Goal: Use online tool/utility: Utilize a website feature to perform a specific function

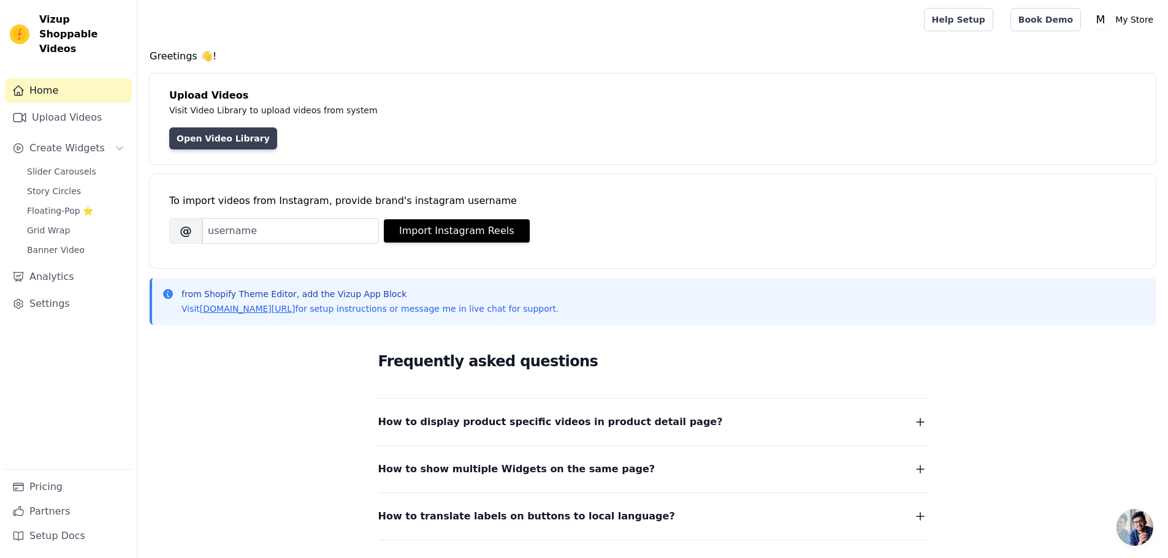
click at [205, 139] on link "Open Video Library" at bounding box center [223, 138] width 108 height 22
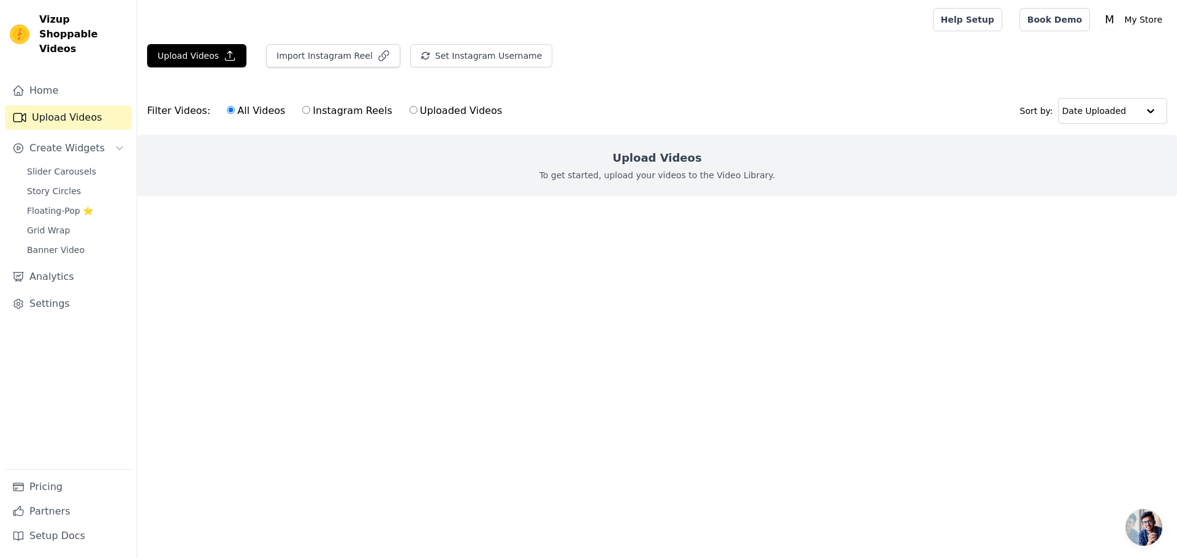
click at [563, 156] on div "Upload Videos To get started, upload your videos to the Video Library." at bounding box center [656, 165] width 1039 height 61
click at [737, 150] on div "Upload Videos To get started, upload your videos to the Video Library." at bounding box center [656, 165] width 1039 height 61
click at [745, 139] on div "Upload Videos To get started, upload your videos to the Video Library." at bounding box center [656, 165] width 1039 height 61
click at [689, 163] on h2 "Upload Videos" at bounding box center [656, 158] width 89 height 17
click at [707, 119] on div "Filter Videos: All Videos Instagram Reels Uploaded Videos Sort by: Date Uploaded" at bounding box center [656, 111] width 1039 height 48
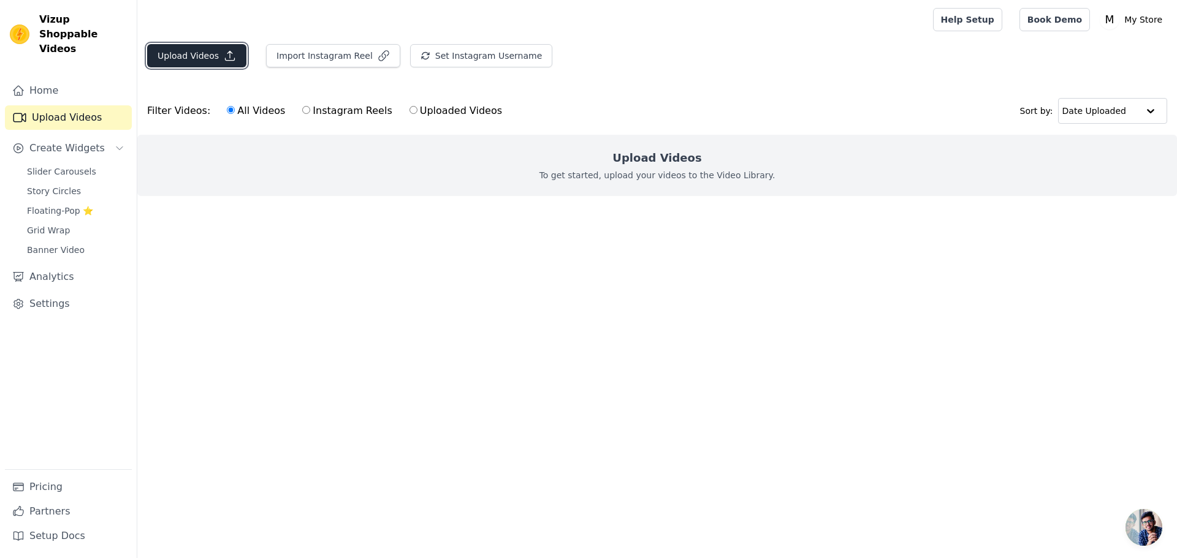
click at [224, 56] on icon "button" at bounding box center [230, 56] width 12 height 12
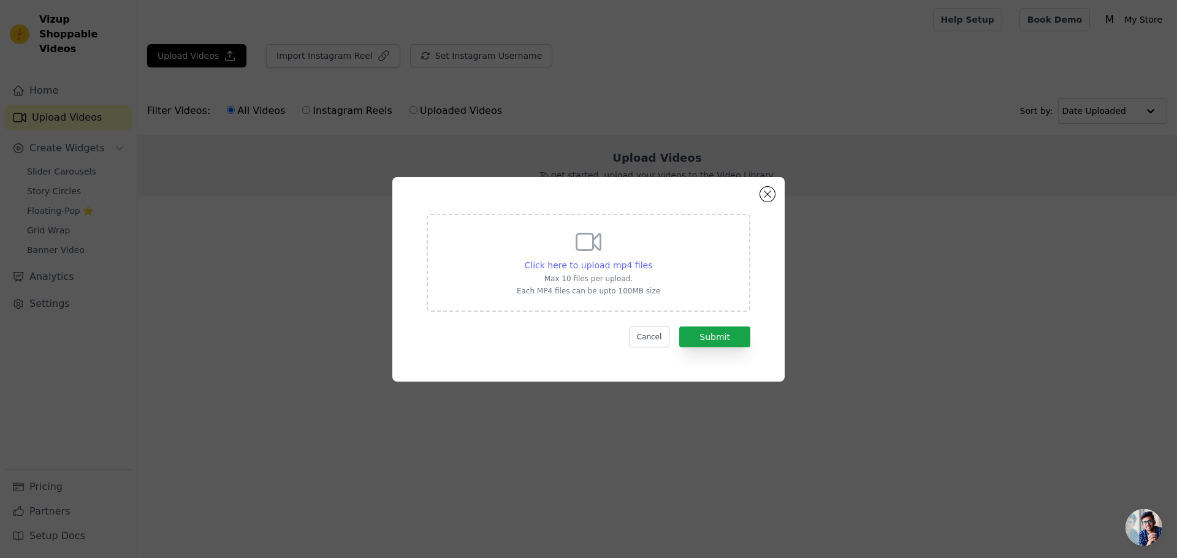
click at [632, 270] on span "Click here to upload mp4 files" at bounding box center [589, 265] width 128 height 10
click at [651, 259] on input "Click here to upload mp4 files Max 10 files per upload. Each MP4 files can be u…" at bounding box center [651, 259] width 1 height 1
type input "C:\fakepath\f87ac65d3dc2421aa7cade6b36873e9f.HD-1080p-2.5Mbps-48136577.mp4"
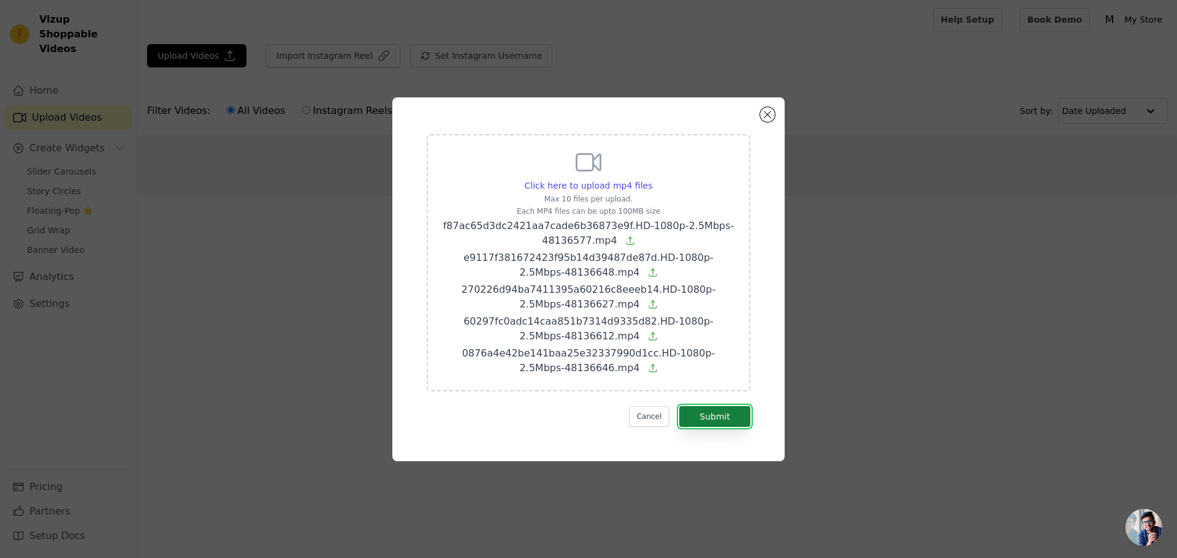
click at [732, 416] on button "Submit" at bounding box center [714, 416] width 71 height 21
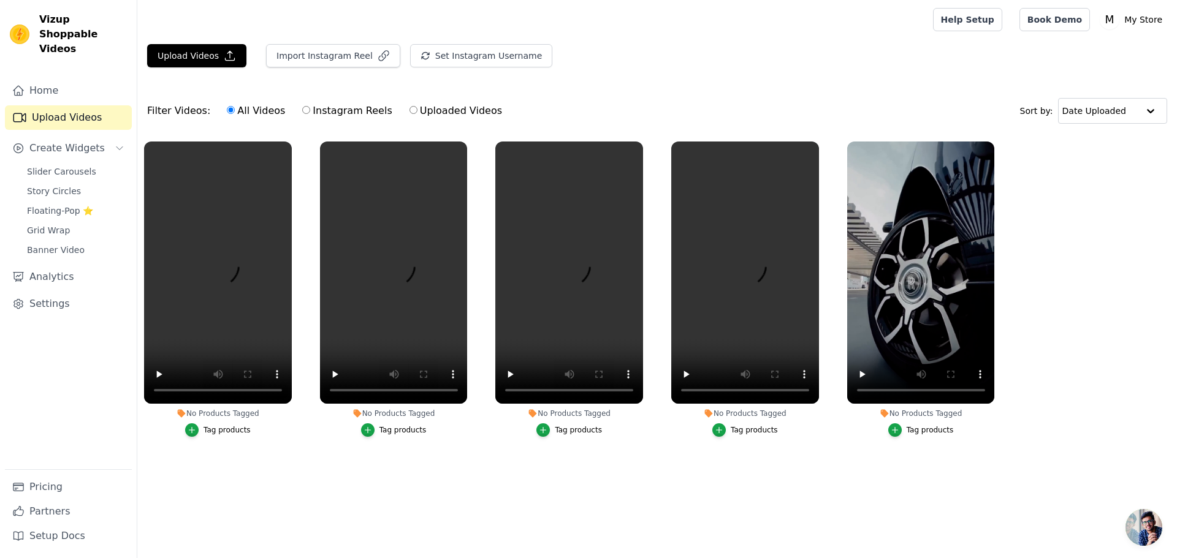
click at [818, 77] on div "Upload Videos Import Instagram Reel Set Instagram Username Import Latest IG Ree…" at bounding box center [656, 256] width 1039 height 424
click at [645, 89] on div "Filter Videos: All Videos Instagram Reels Uploaded Videos Sort by: Date Uploaded" at bounding box center [656, 111] width 1039 height 48
click at [87, 141] on span "Create Widgets" at bounding box center [66, 148] width 75 height 15
click at [53, 244] on span "Banner Video" at bounding box center [56, 250] width 58 height 12
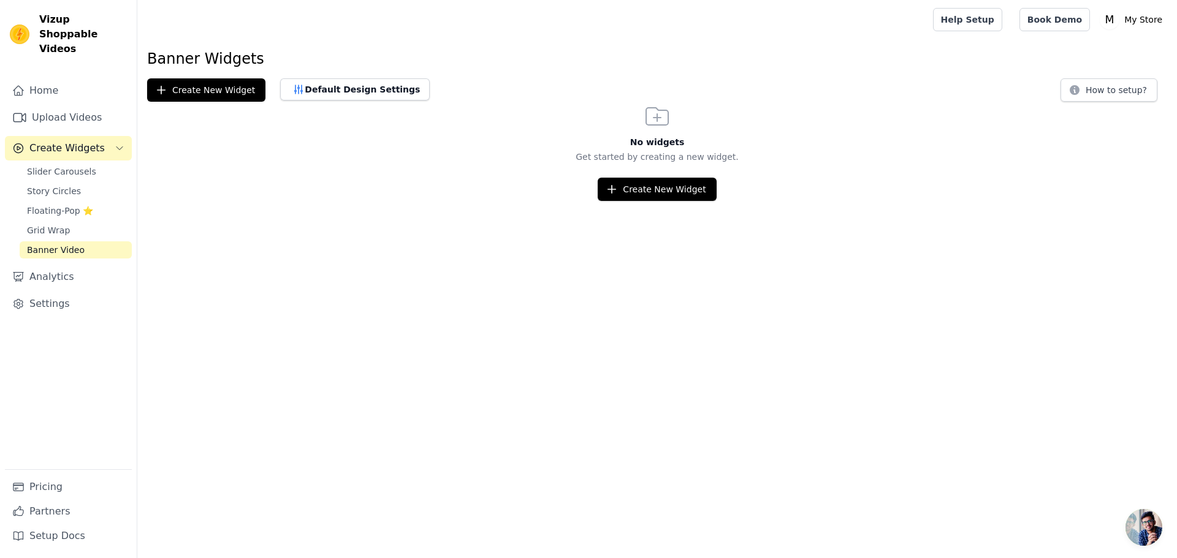
click at [253, 201] on html "Vizup Shoppable Videos Home Upload Videos Create Widgets Slider Carousels Story…" at bounding box center [588, 100] width 1177 height 201
click at [101, 105] on link "Upload Videos" at bounding box center [68, 117] width 127 height 25
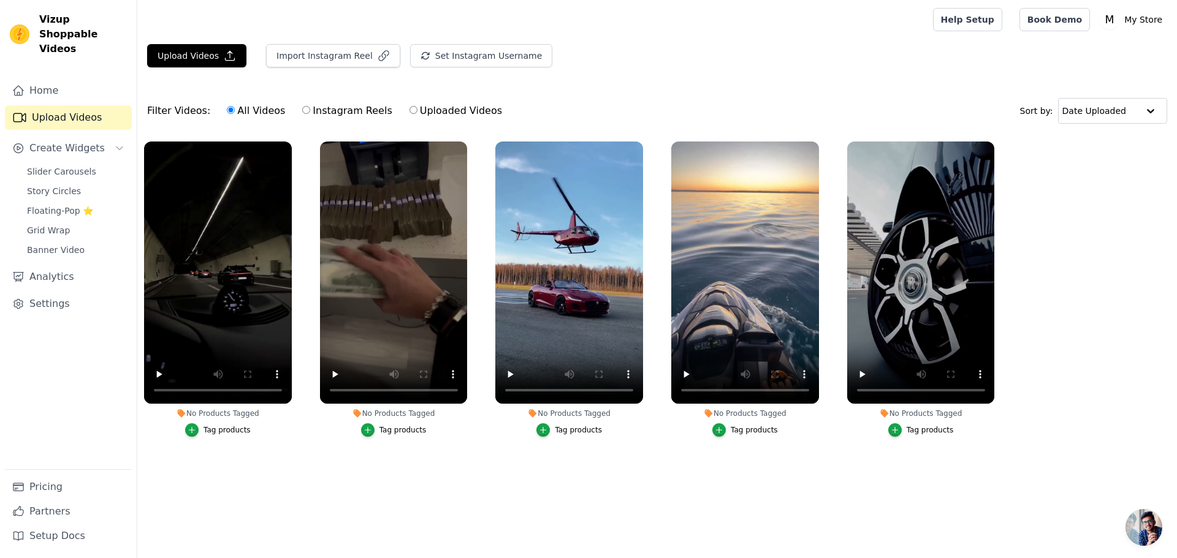
click at [458, 115] on label "Uploaded Videos" at bounding box center [456, 111] width 94 height 16
click at [417, 114] on input "Uploaded Videos" at bounding box center [413, 110] width 8 height 8
radio input "true"
click at [454, 112] on label "Uploaded Videos" at bounding box center [456, 111] width 94 height 16
click at [417, 112] on input "Uploaded Videos" at bounding box center [413, 110] width 8 height 8
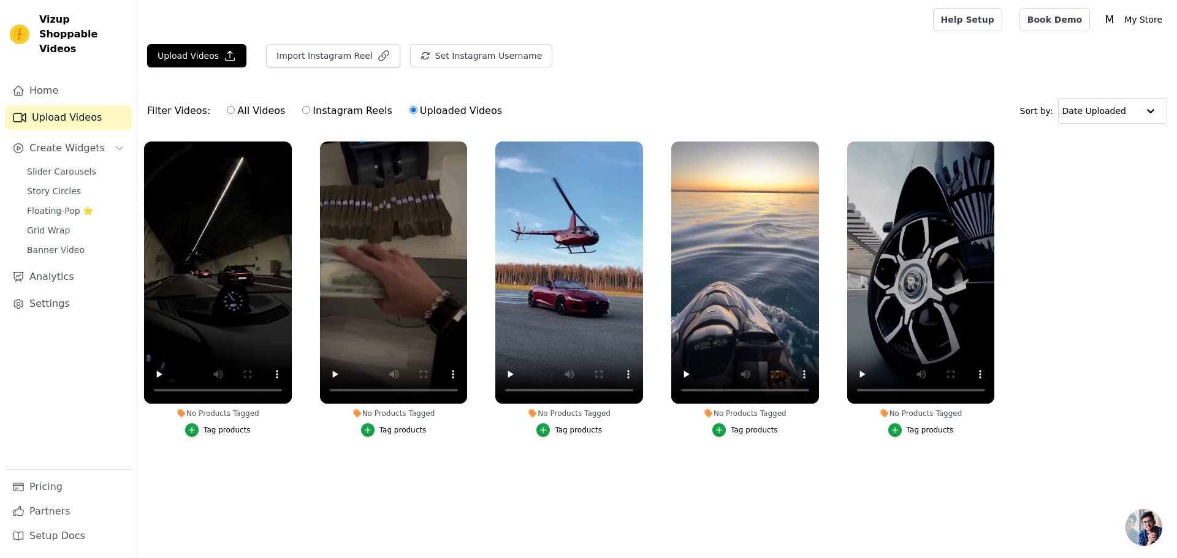
click at [723, 105] on div "Filter Videos: All Videos Instagram Reels Uploaded Videos Sort by: Date Uploaded" at bounding box center [656, 111] width 1039 height 48
click at [990, 21] on link "Help Setup" at bounding box center [967, 19] width 69 height 23
click at [92, 141] on span "Create Widgets" at bounding box center [66, 148] width 75 height 15
click at [74, 244] on span "Banner Video" at bounding box center [56, 250] width 58 height 12
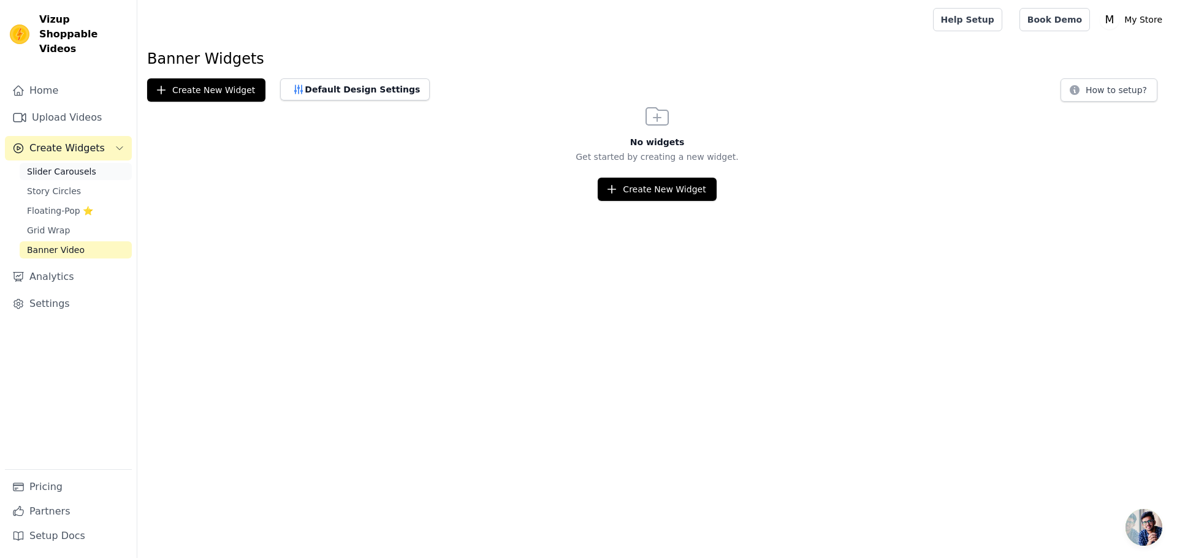
click at [86, 165] on span "Slider Carousels" at bounding box center [61, 171] width 69 height 12
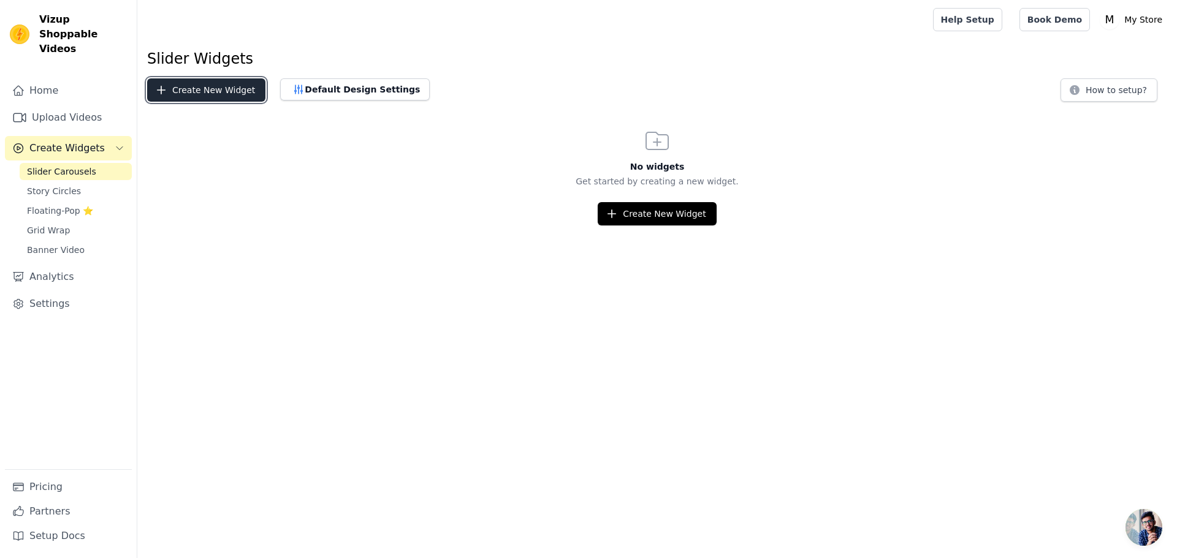
click at [230, 93] on button "Create New Widget" at bounding box center [206, 89] width 118 height 23
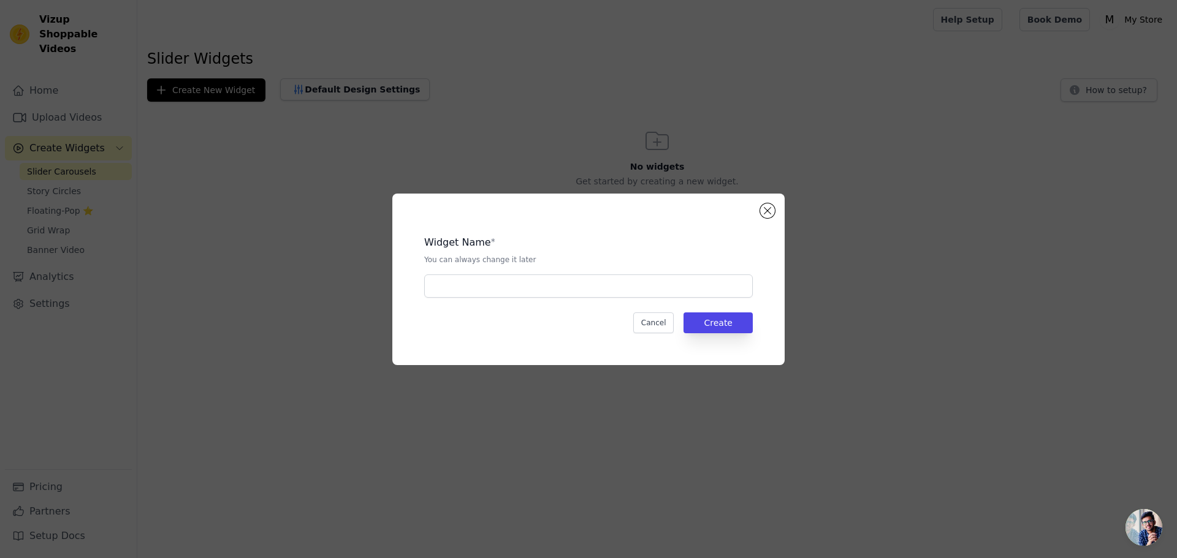
click at [579, 300] on div "Widget Name * You can always change it later Cancel Create" at bounding box center [588, 279] width 353 height 132
click at [580, 292] on input "text" at bounding box center [588, 286] width 328 height 23
click at [582, 288] on input "text" at bounding box center [588, 286] width 328 height 23
type input "S"
type input "Video Slide"
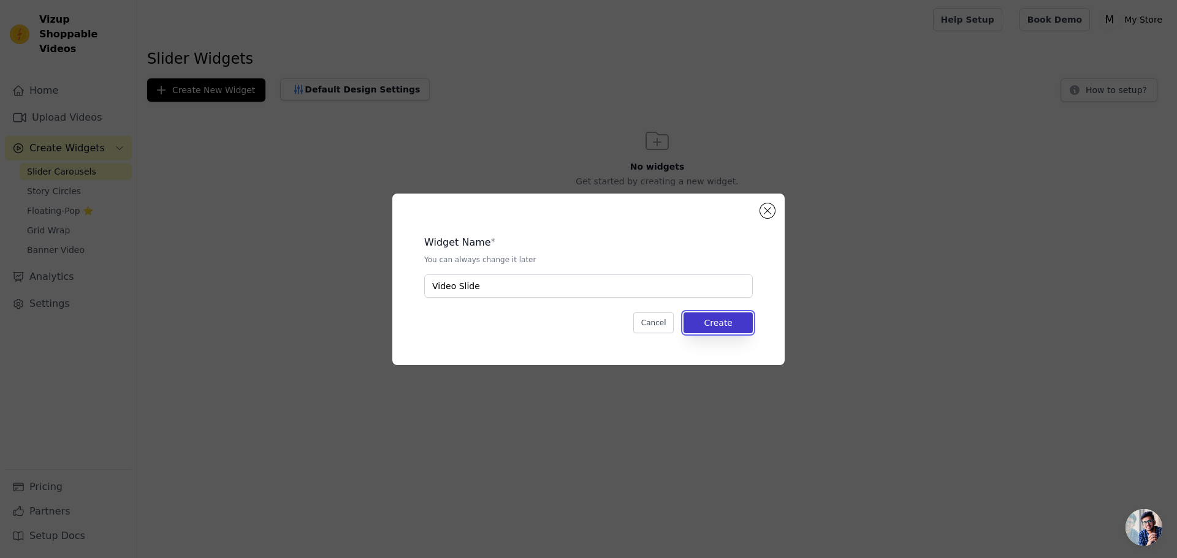
click at [742, 315] on button "Create" at bounding box center [717, 323] width 69 height 21
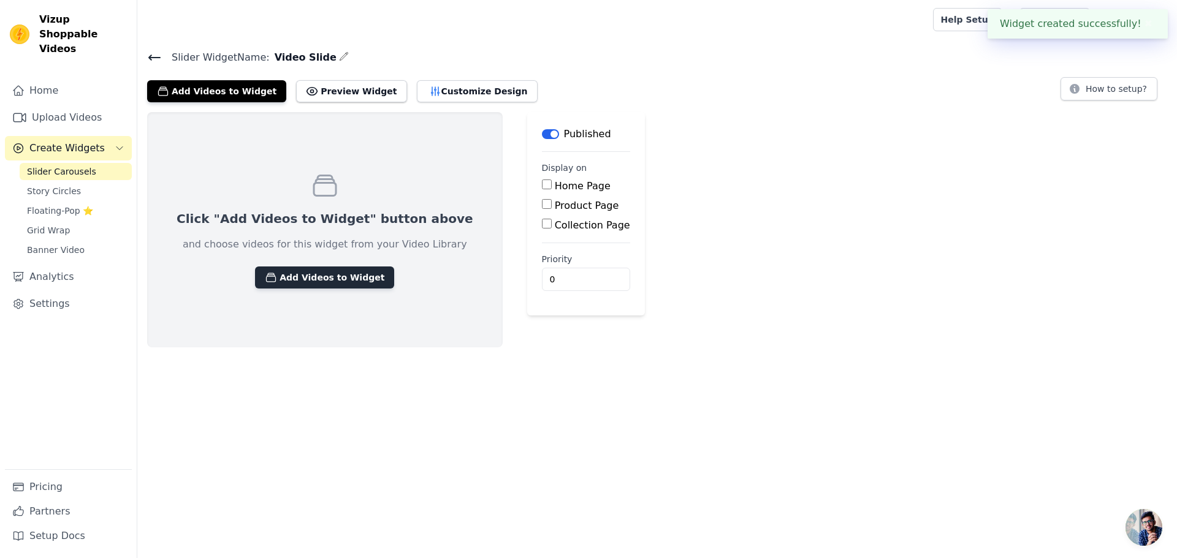
click at [349, 285] on button "Add Videos to Widget" at bounding box center [324, 278] width 139 height 22
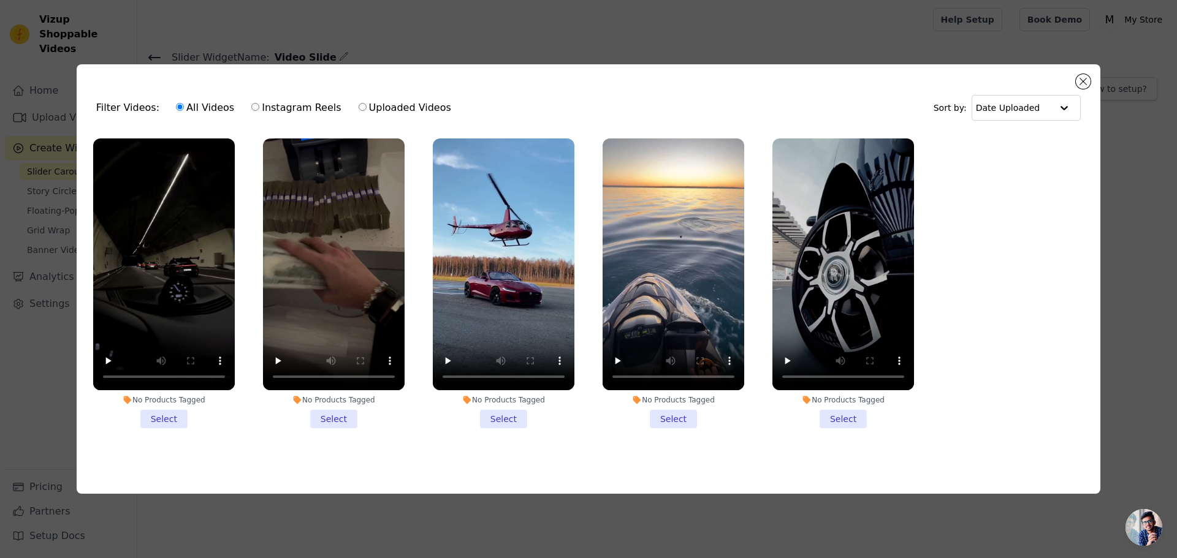
click at [177, 415] on li "No Products Tagged Select" at bounding box center [164, 284] width 142 height 290
click at [0, 0] on input "No Products Tagged Select" at bounding box center [0, 0] width 0 height 0
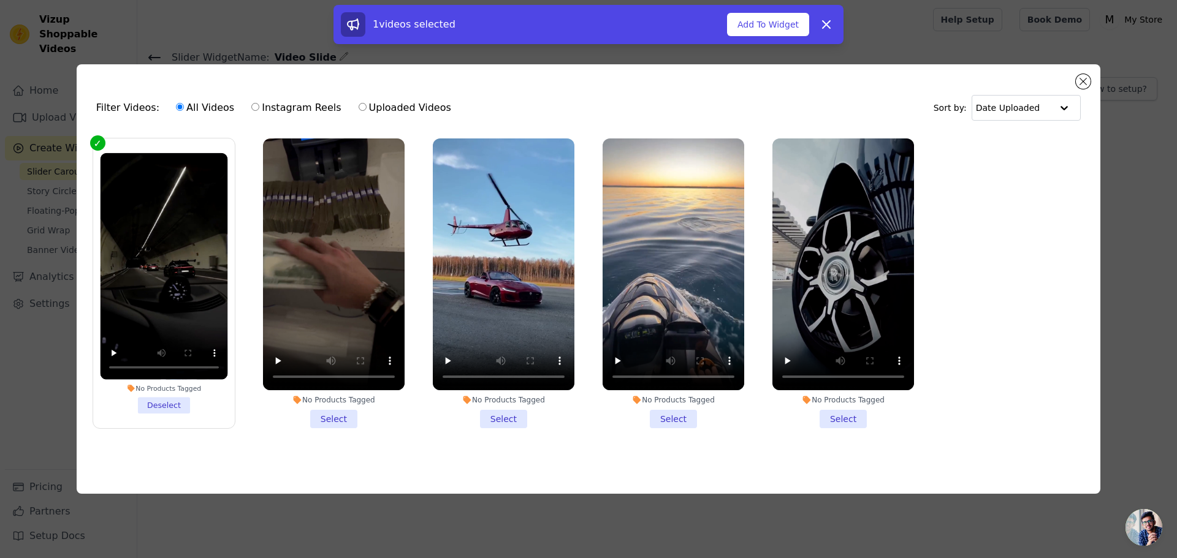
click at [344, 416] on li "No Products Tagged Select" at bounding box center [334, 284] width 142 height 290
click at [0, 0] on input "No Products Tagged Select" at bounding box center [0, 0] width 0 height 0
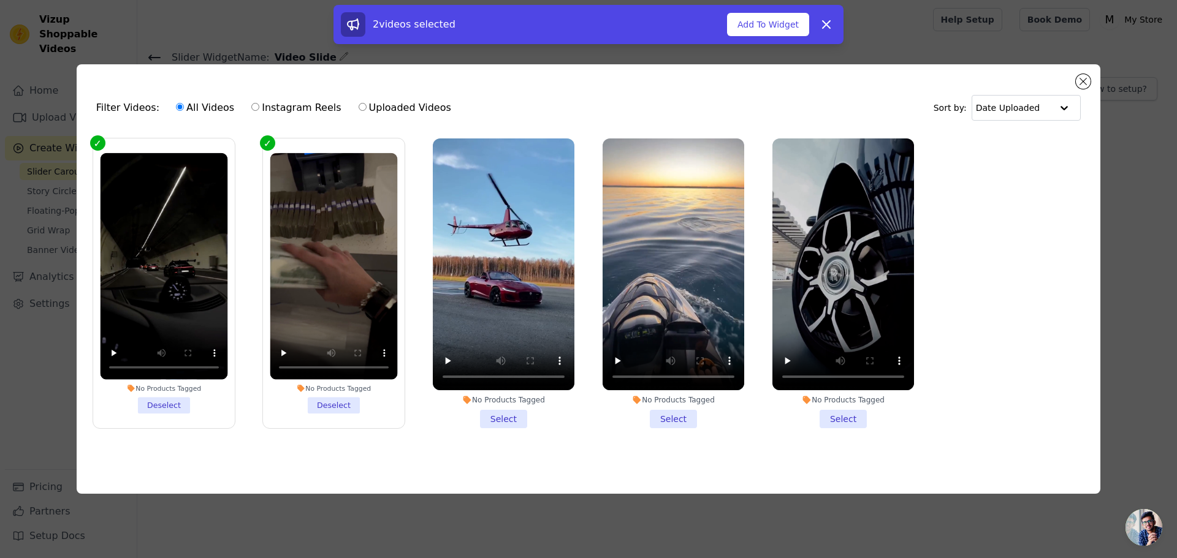
drag, startPoint x: 518, startPoint y: 413, endPoint x: 601, endPoint y: 414, distance: 83.4
click at [523, 414] on li "No Products Tagged Select" at bounding box center [504, 284] width 142 height 290
click at [0, 0] on input "No Products Tagged Select" at bounding box center [0, 0] width 0 height 0
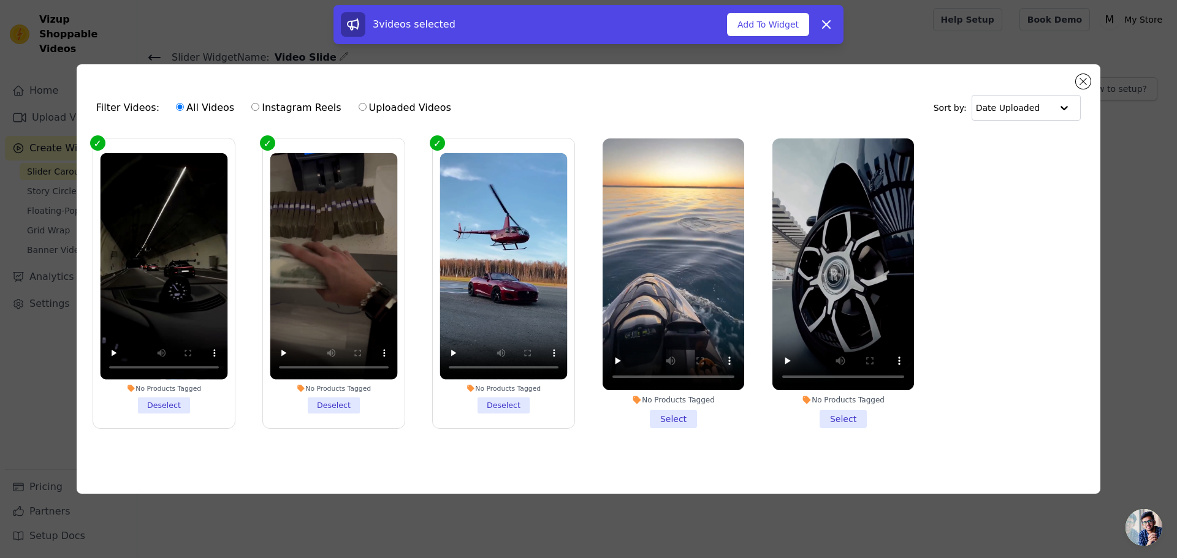
click at [672, 418] on li "No Products Tagged Select" at bounding box center [673, 284] width 142 height 290
click at [858, 416] on li "No Products Tagged Select" at bounding box center [843, 284] width 142 height 290
click at [0, 0] on input "No Products Tagged Select" at bounding box center [0, 0] width 0 height 0
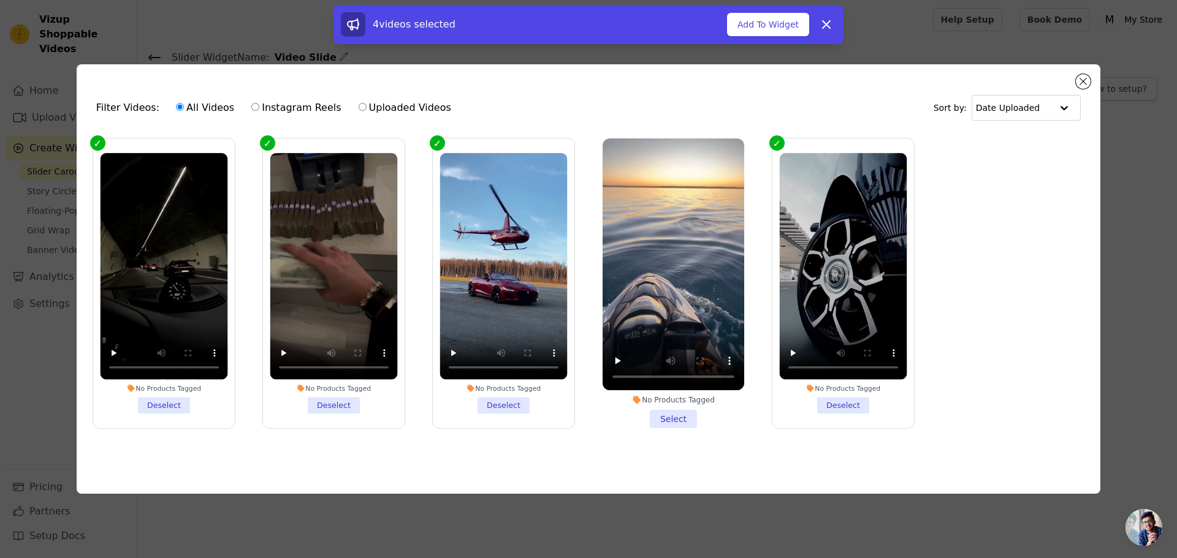
click at [670, 418] on li "No Products Tagged Select" at bounding box center [673, 284] width 142 height 290
click at [0, 0] on input "No Products Tagged Select" at bounding box center [0, 0] width 0 height 0
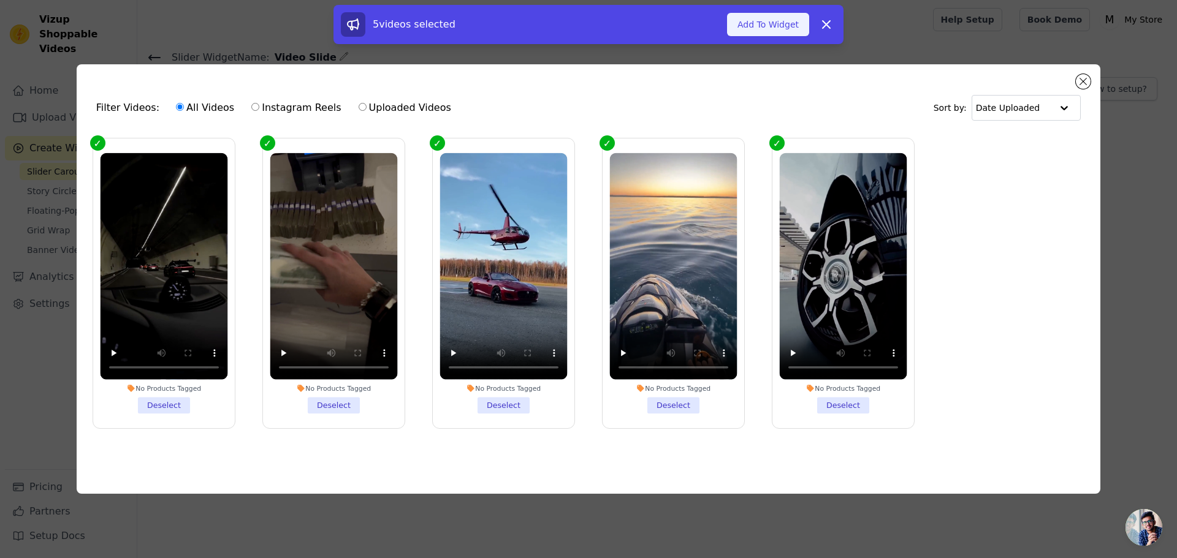
click at [780, 31] on button "Add To Widget" at bounding box center [768, 24] width 82 height 23
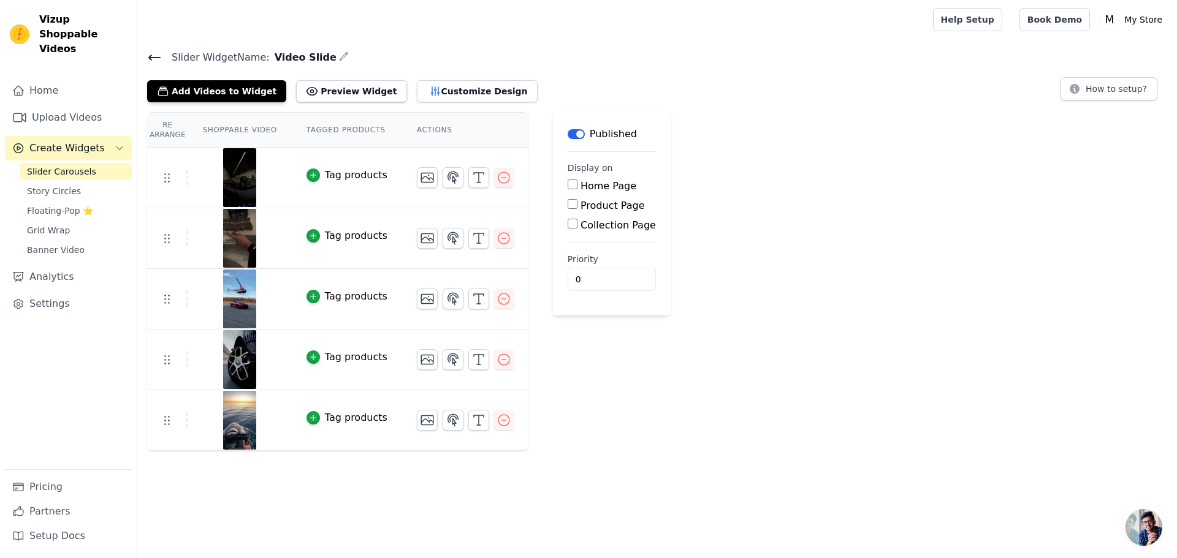
click at [968, 188] on div "Re Arrange Shoppable Video Tagged Products Actions Tag products Tag products Ta…" at bounding box center [656, 281] width 1039 height 339
click at [514, 54] on h4 "Slider Widget Name: Video Slide" at bounding box center [657, 57] width 1020 height 17
click at [910, 168] on div "Re Arrange Shoppable Video Tagged Products Actions Tag products Tag products Ta…" at bounding box center [656, 281] width 1039 height 339
click at [585, 203] on label "Product Page" at bounding box center [612, 206] width 64 height 12
click at [577, 203] on input "Product Page" at bounding box center [573, 204] width 10 height 10
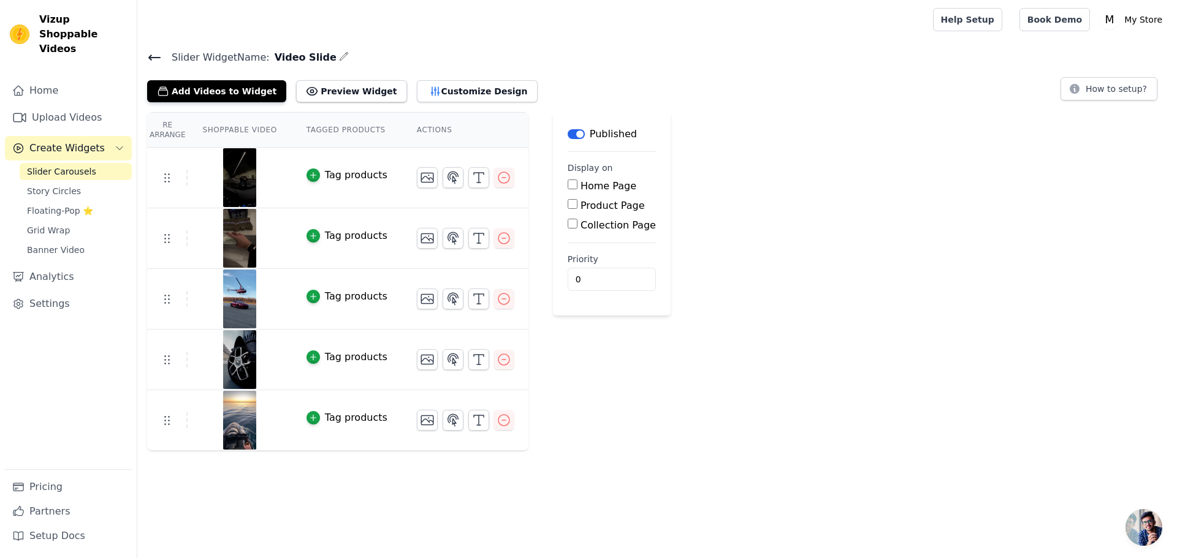
checkbox input "true"
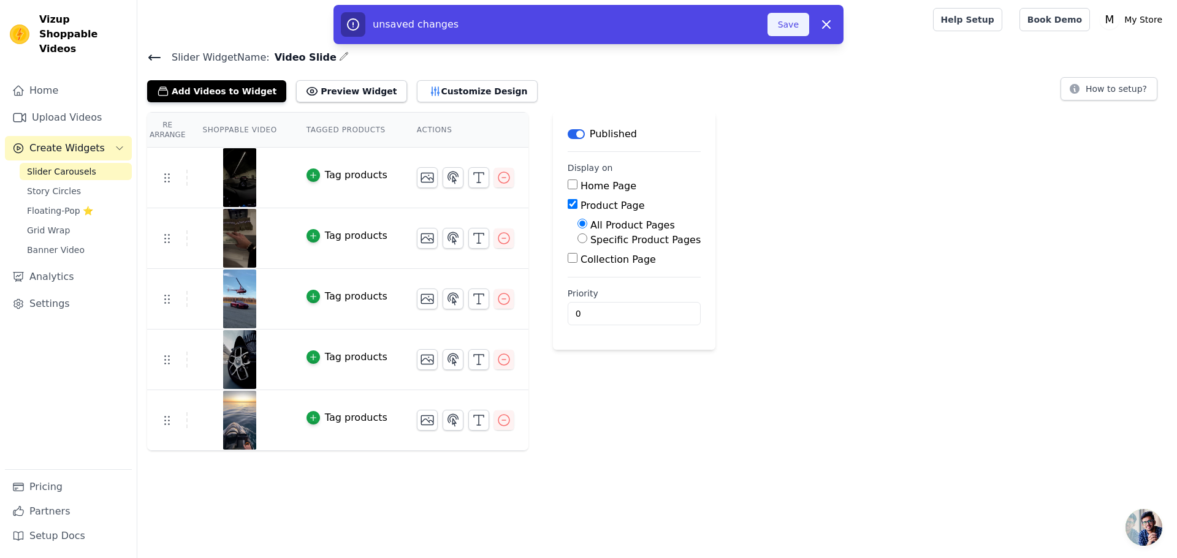
click at [784, 18] on button "Save" at bounding box center [788, 24] width 42 height 23
drag, startPoint x: 784, startPoint y: 35, endPoint x: 792, endPoint y: 78, distance: 43.8
click at [784, 34] on button "Save" at bounding box center [788, 24] width 42 height 23
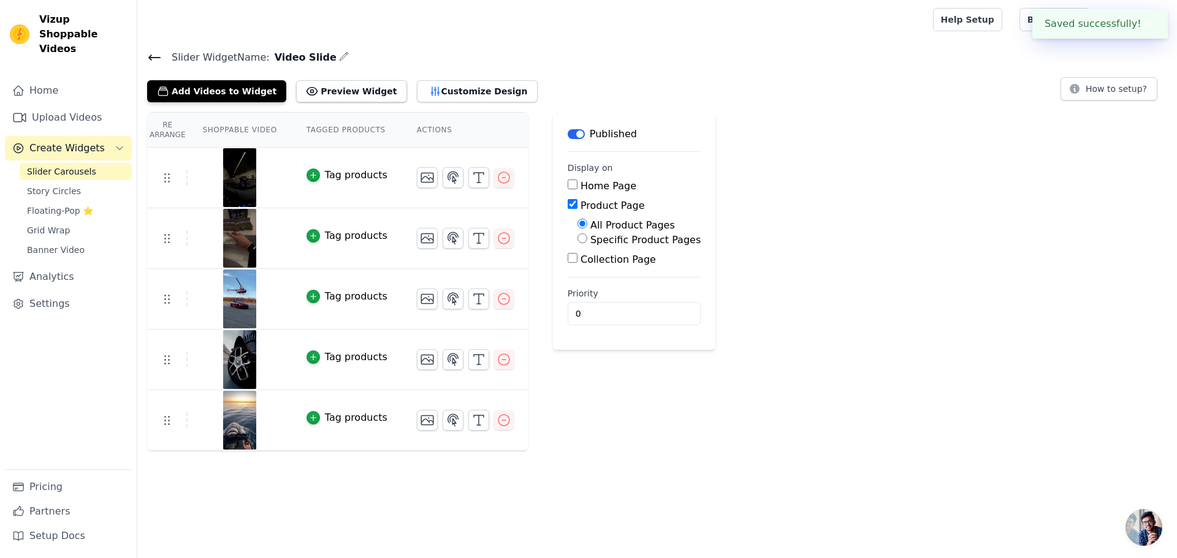
click at [783, 186] on div "Re Arrange Shoppable Video Tagged Products Actions Tag products Tag products Ta…" at bounding box center [656, 281] width 1039 height 339
click at [456, 102] on div "Slider Widget Name: Video Slide Add Videos to Widget Preview Widget Customize D…" at bounding box center [656, 250] width 1039 height 402
click at [456, 96] on button "Customize Design" at bounding box center [477, 91] width 121 height 22
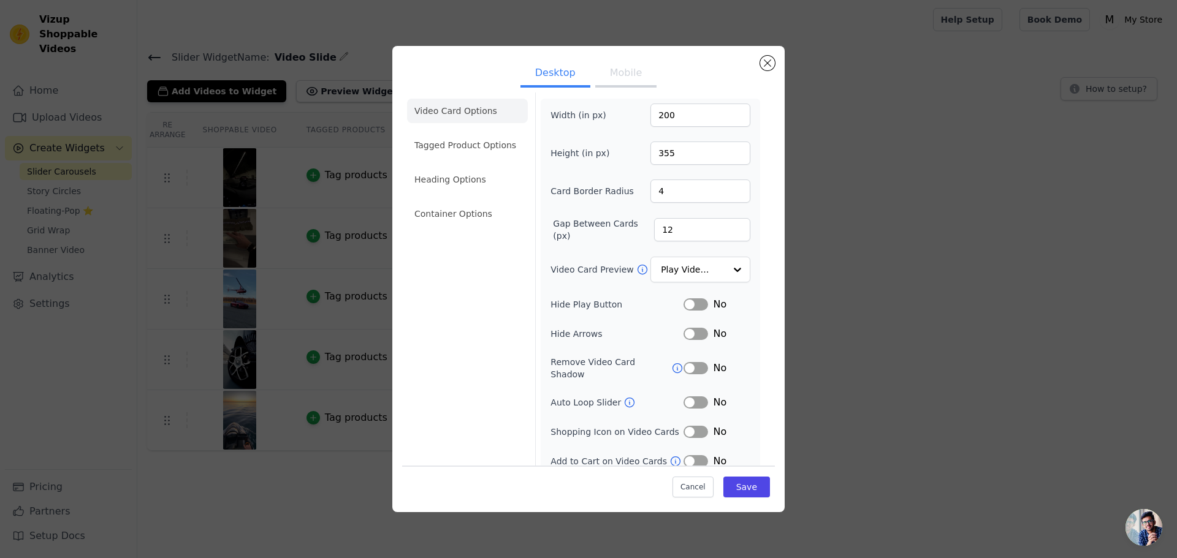
scroll to position [9, 0]
click at [620, 67] on button "Mobile" at bounding box center [625, 74] width 61 height 27
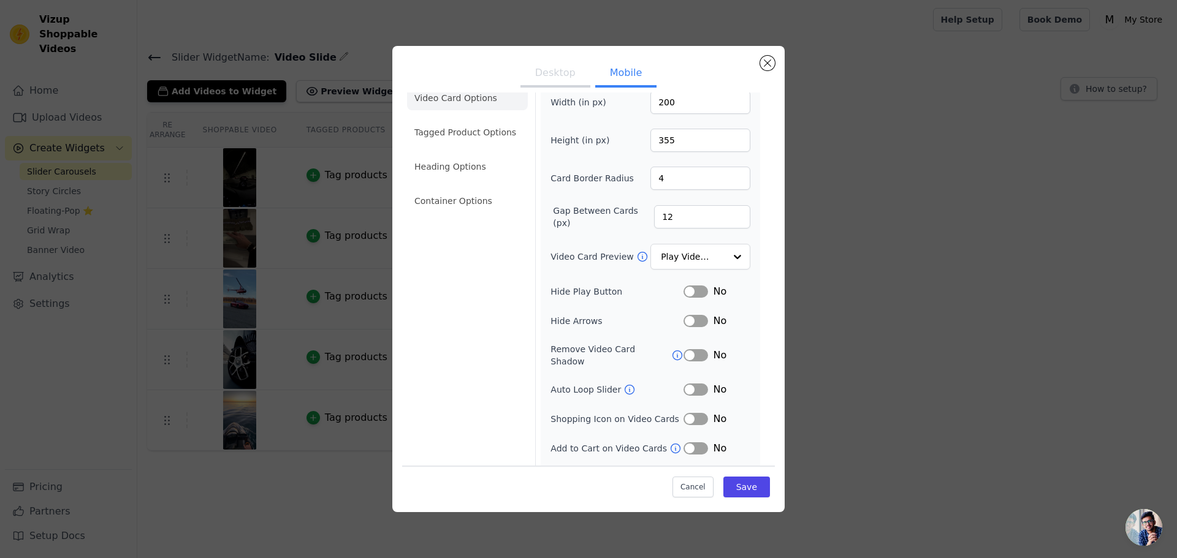
scroll to position [38, 0]
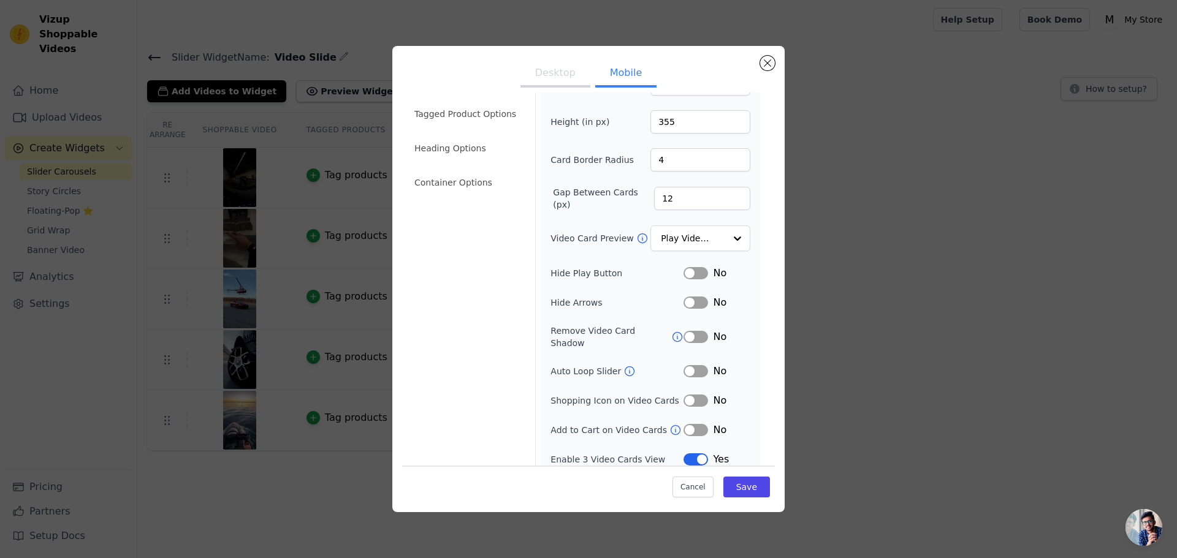
click at [559, 67] on button "Desktop" at bounding box center [555, 74] width 70 height 27
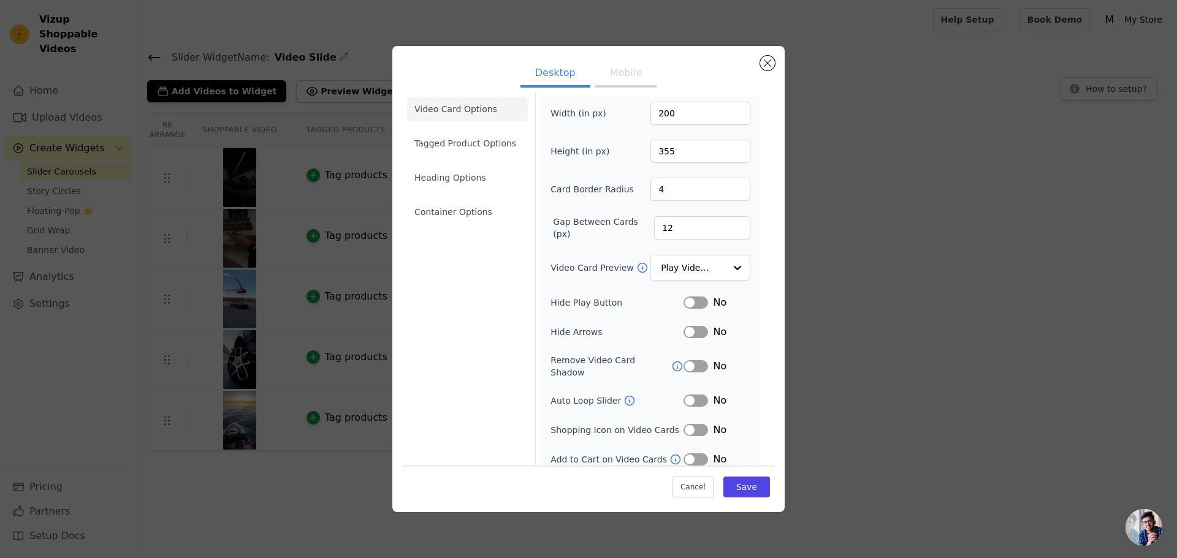
click at [689, 361] on button "Label" at bounding box center [695, 366] width 25 height 12
click at [671, 360] on icon at bounding box center [677, 366] width 12 height 12
click at [525, 74] on button "Desktop" at bounding box center [555, 74] width 70 height 27
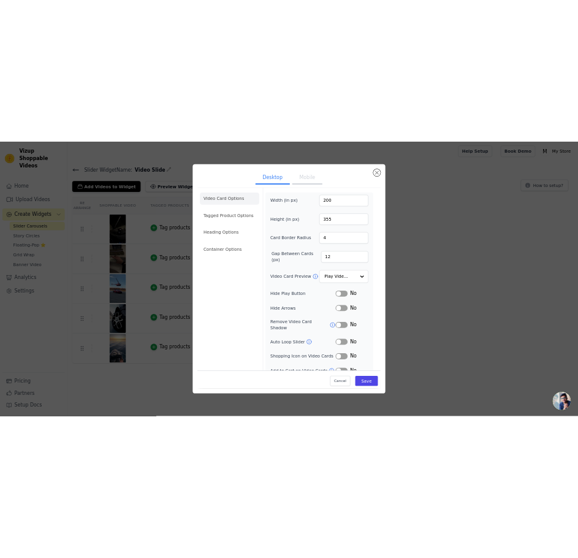
scroll to position [0, 0]
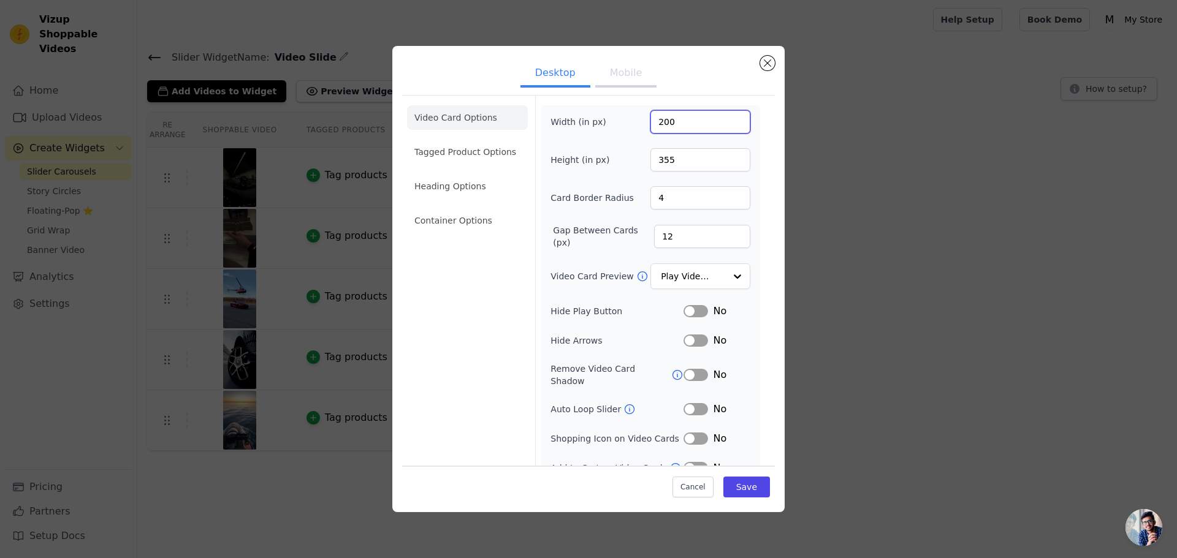
drag, startPoint x: 711, startPoint y: 118, endPoint x: 612, endPoint y: 113, distance: 98.8
click at [612, 113] on div "Width (in px) 200" at bounding box center [650, 121] width 200 height 23
type input "300"
drag, startPoint x: 694, startPoint y: 157, endPoint x: 605, endPoint y: 161, distance: 89.6
click at [605, 161] on div "Height (in px) 355" at bounding box center [650, 159] width 200 height 23
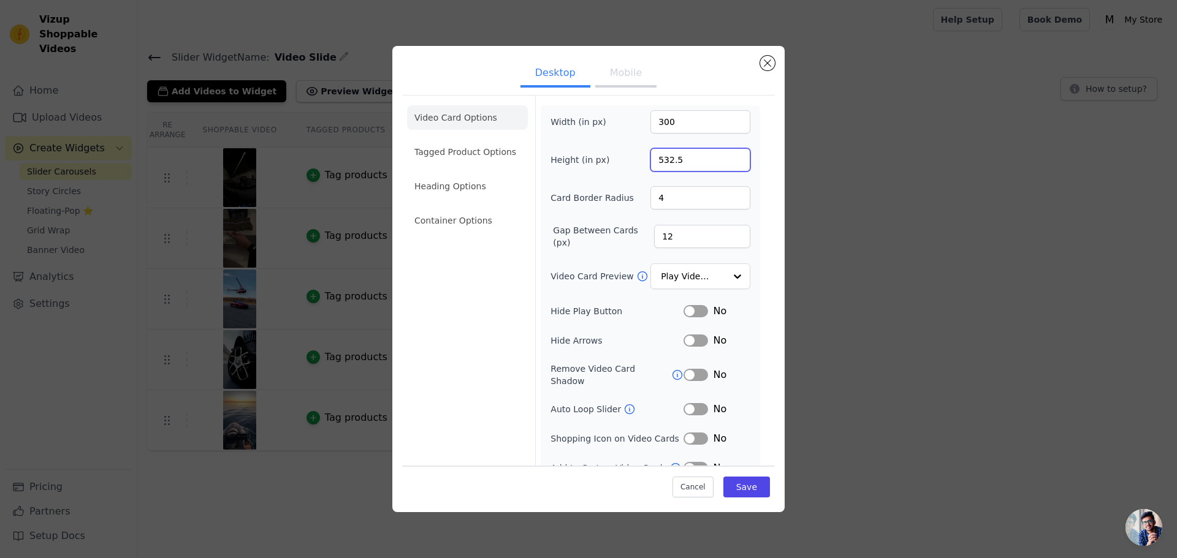
type input "532.5"
click at [454, 363] on div "Video Card Options Tagged Product Options Heading Options Container Options" at bounding box center [467, 291] width 121 height 390
click at [736, 489] on button "Save" at bounding box center [746, 487] width 47 height 21
